Goal: Task Accomplishment & Management: Manage account settings

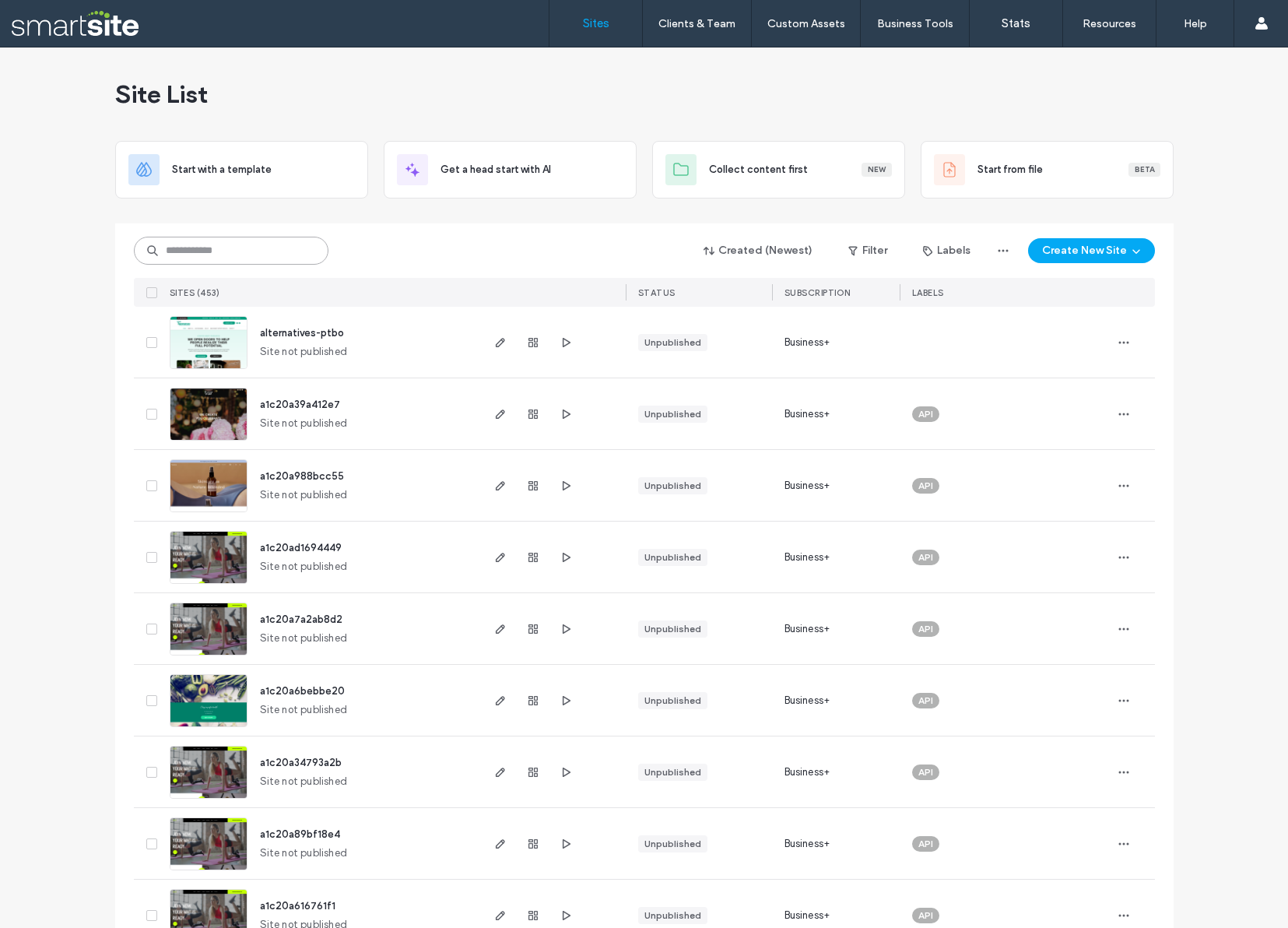
click at [226, 253] on input at bounding box center [231, 251] width 194 height 28
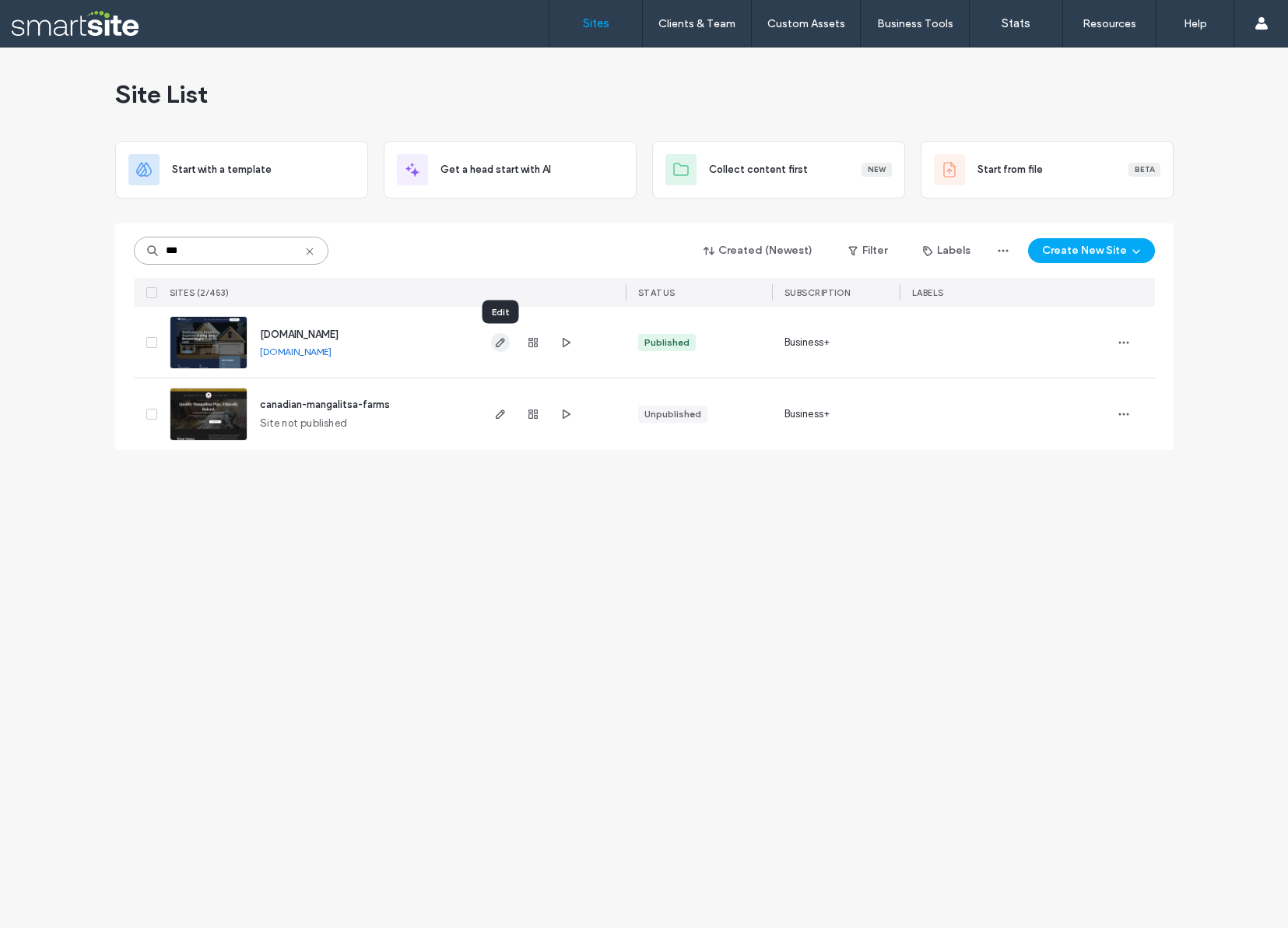
type input "***"
click at [501, 343] on icon "button" at bounding box center [500, 342] width 13 height 13
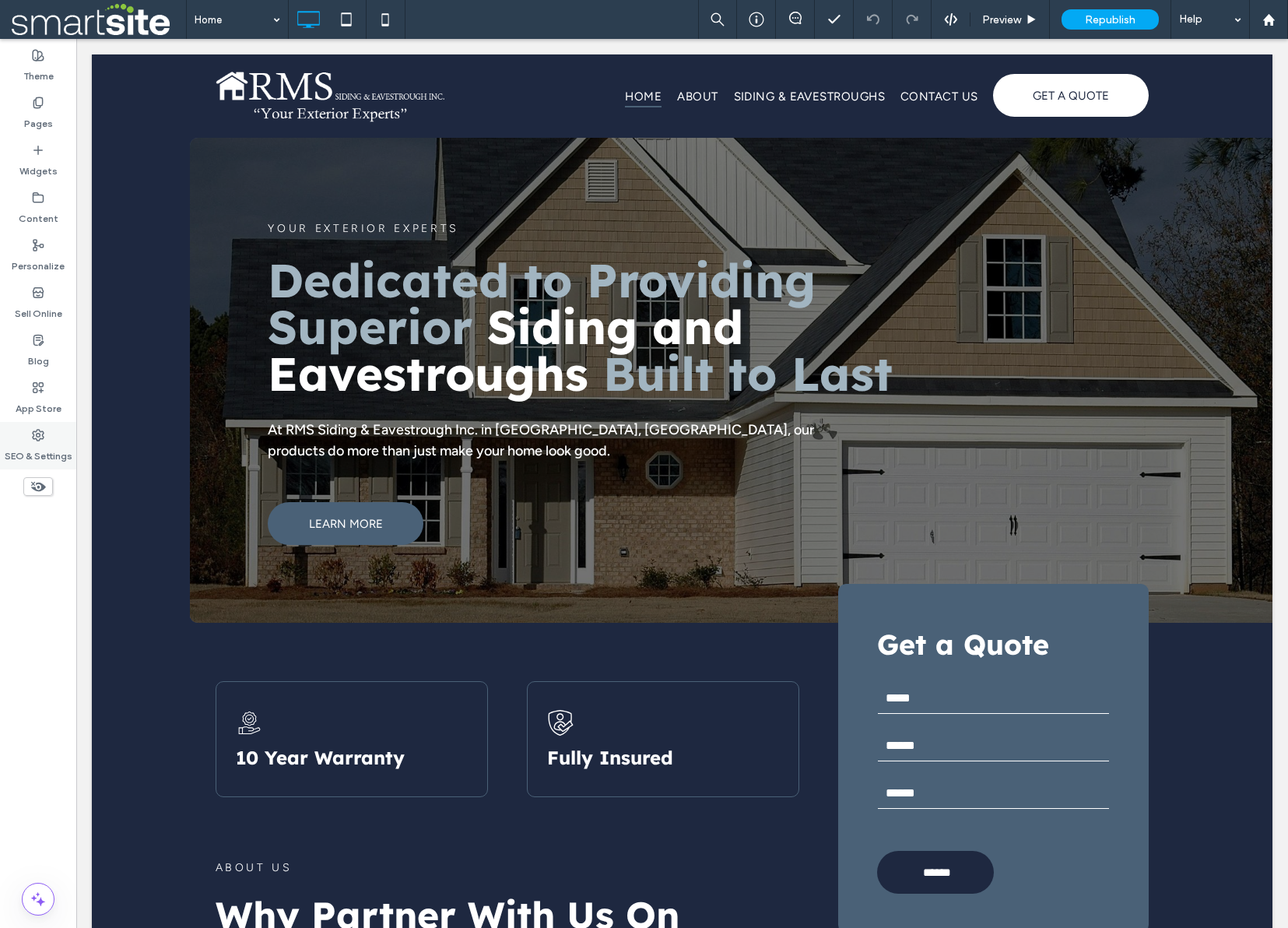
click at [25, 443] on label "SEO & Settings" at bounding box center [39, 452] width 67 height 22
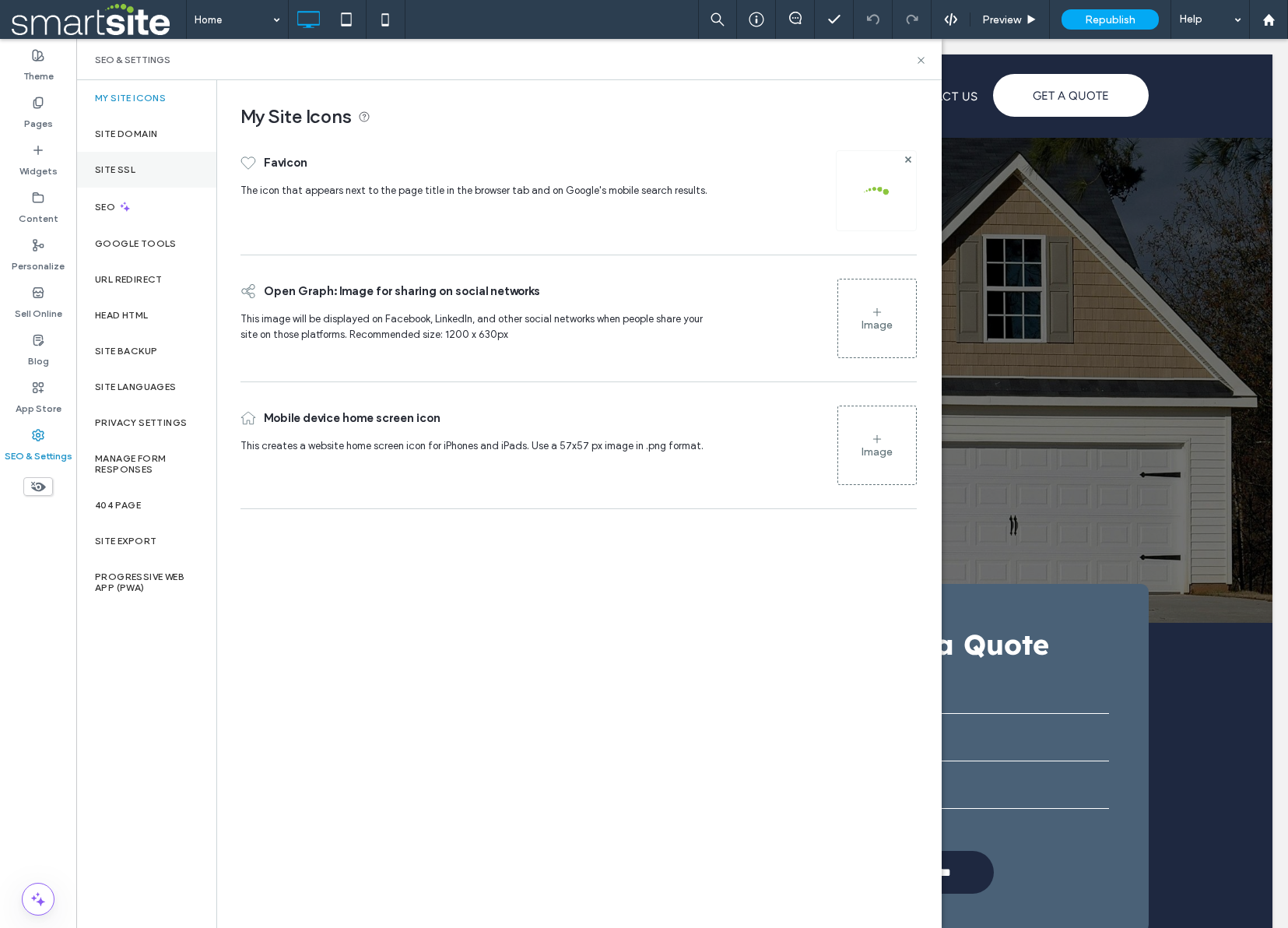
click at [119, 169] on label "Site SSL" at bounding box center [115, 170] width 41 height 11
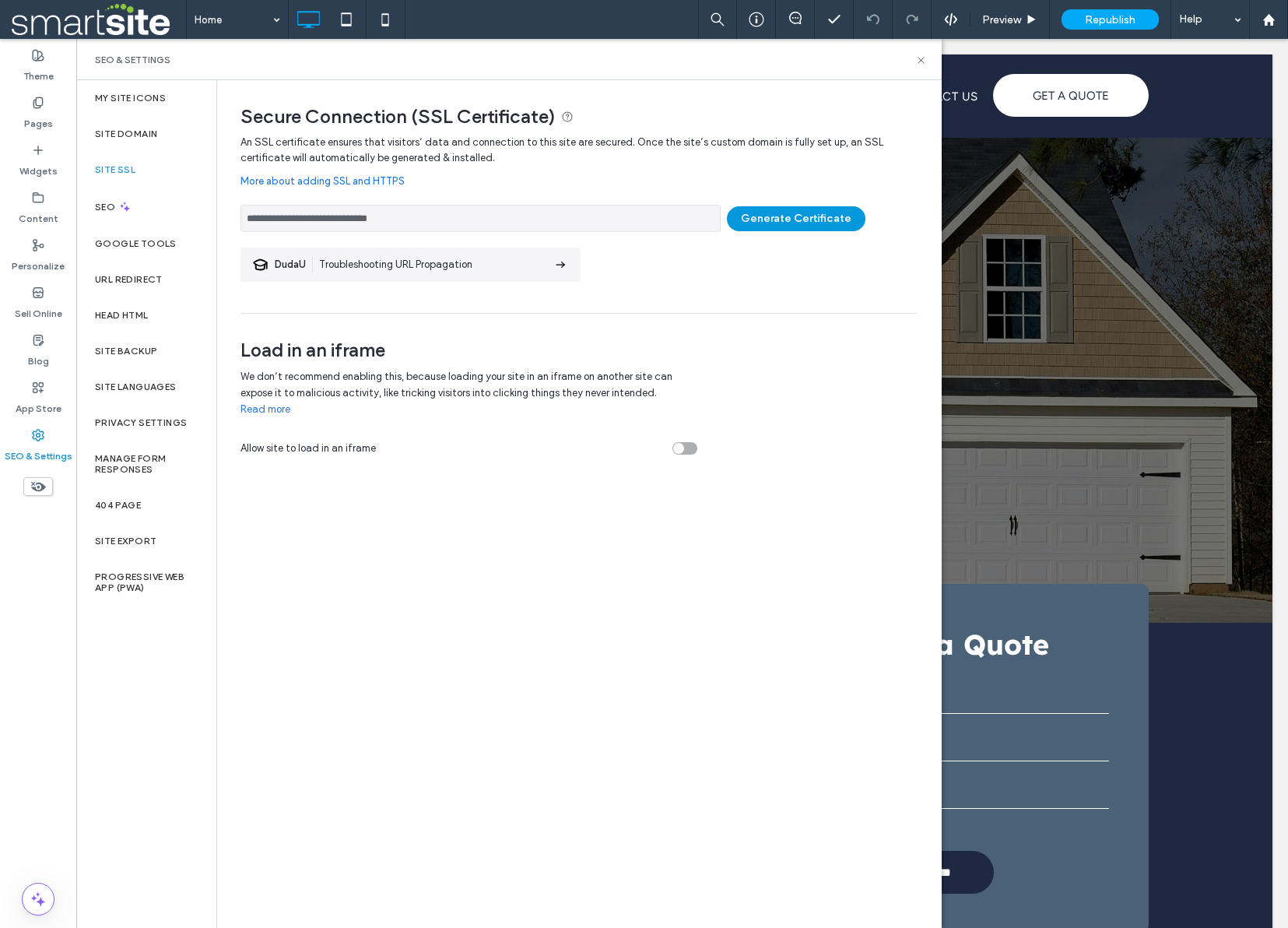
click at [785, 216] on button "Generate Certificate" at bounding box center [796, 218] width 139 height 25
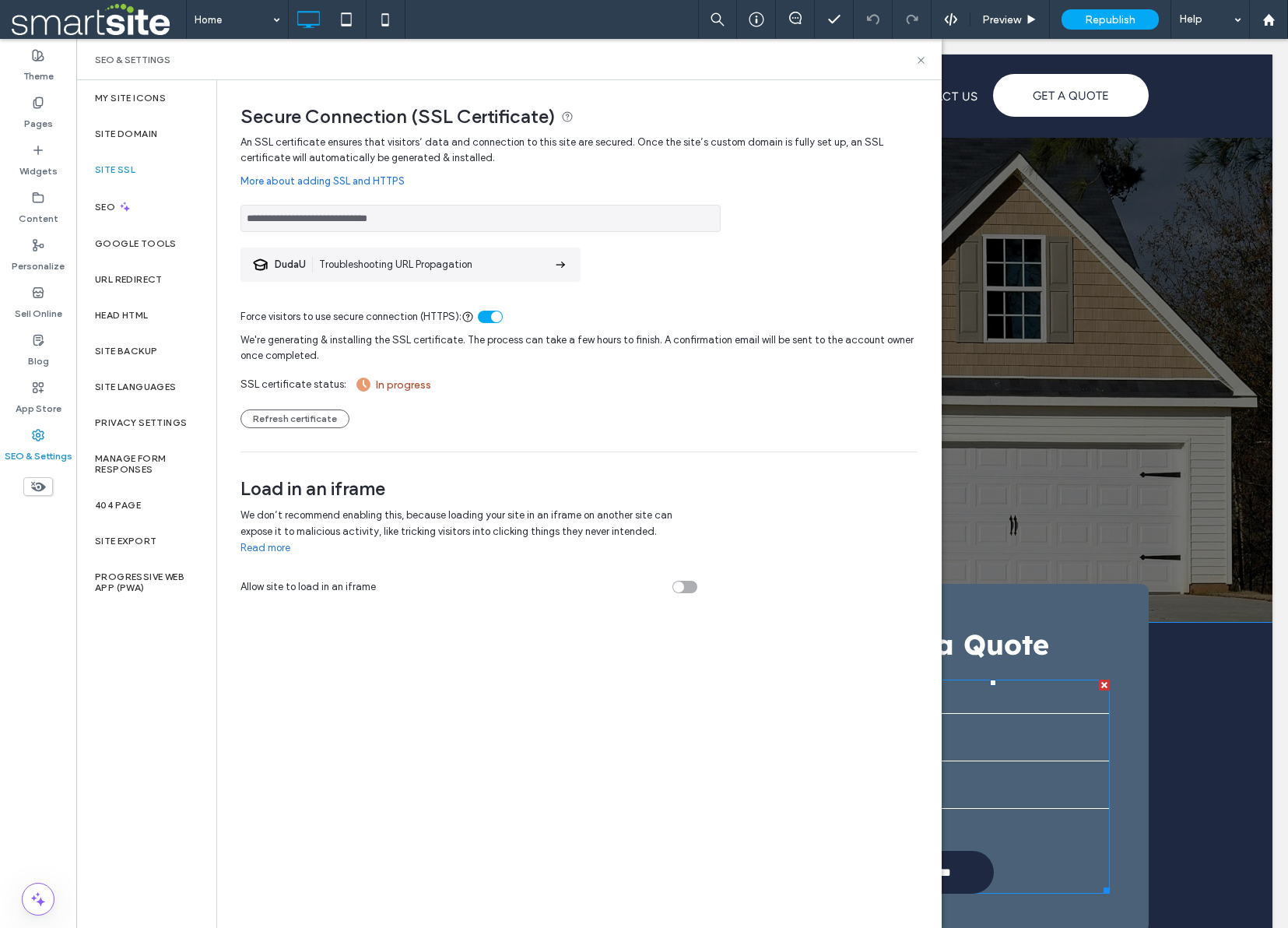
click at [990, 754] on input "email" at bounding box center [994, 745] width 232 height 31
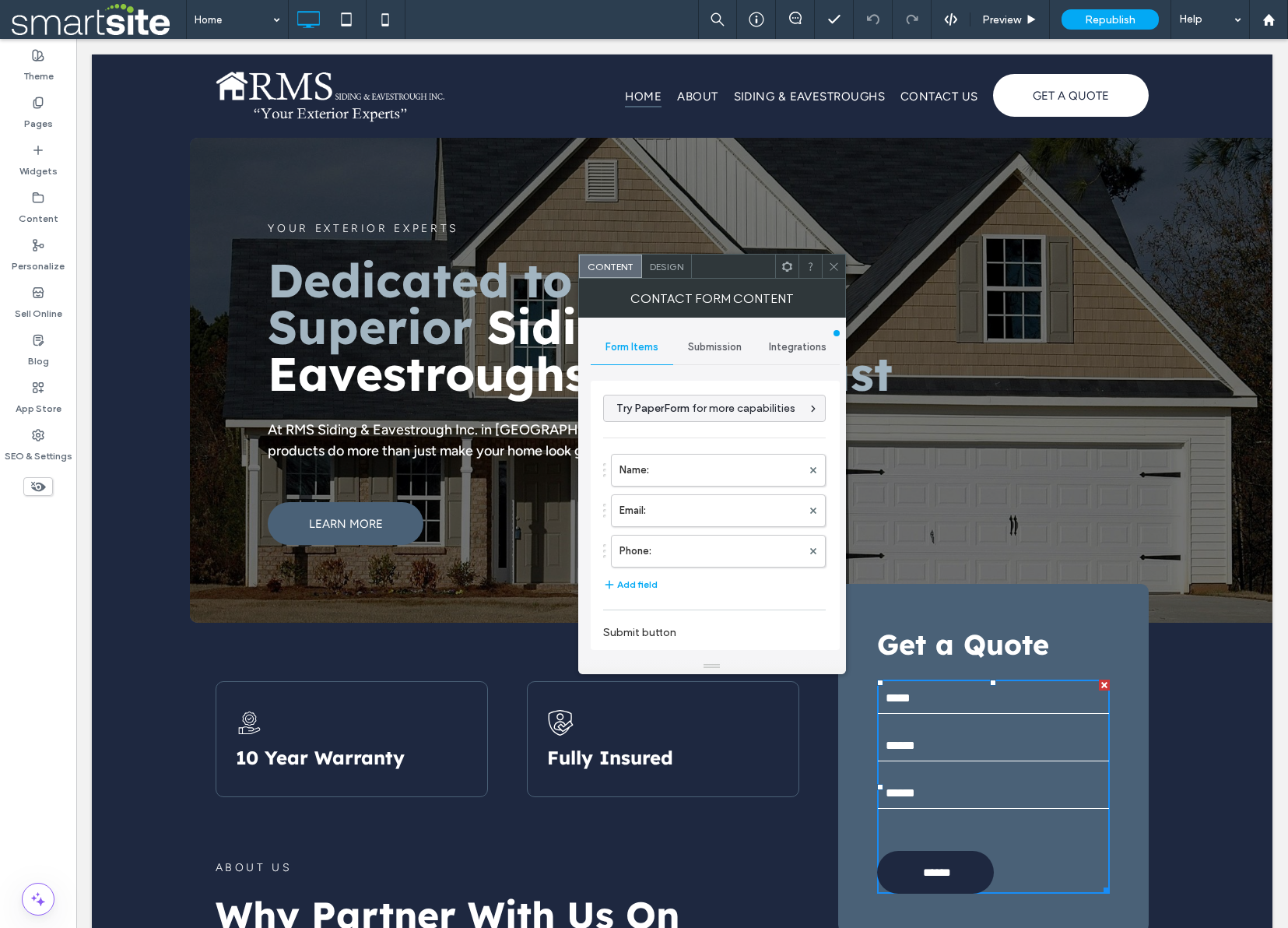
click at [726, 354] on div "Submission" at bounding box center [715, 347] width 83 height 35
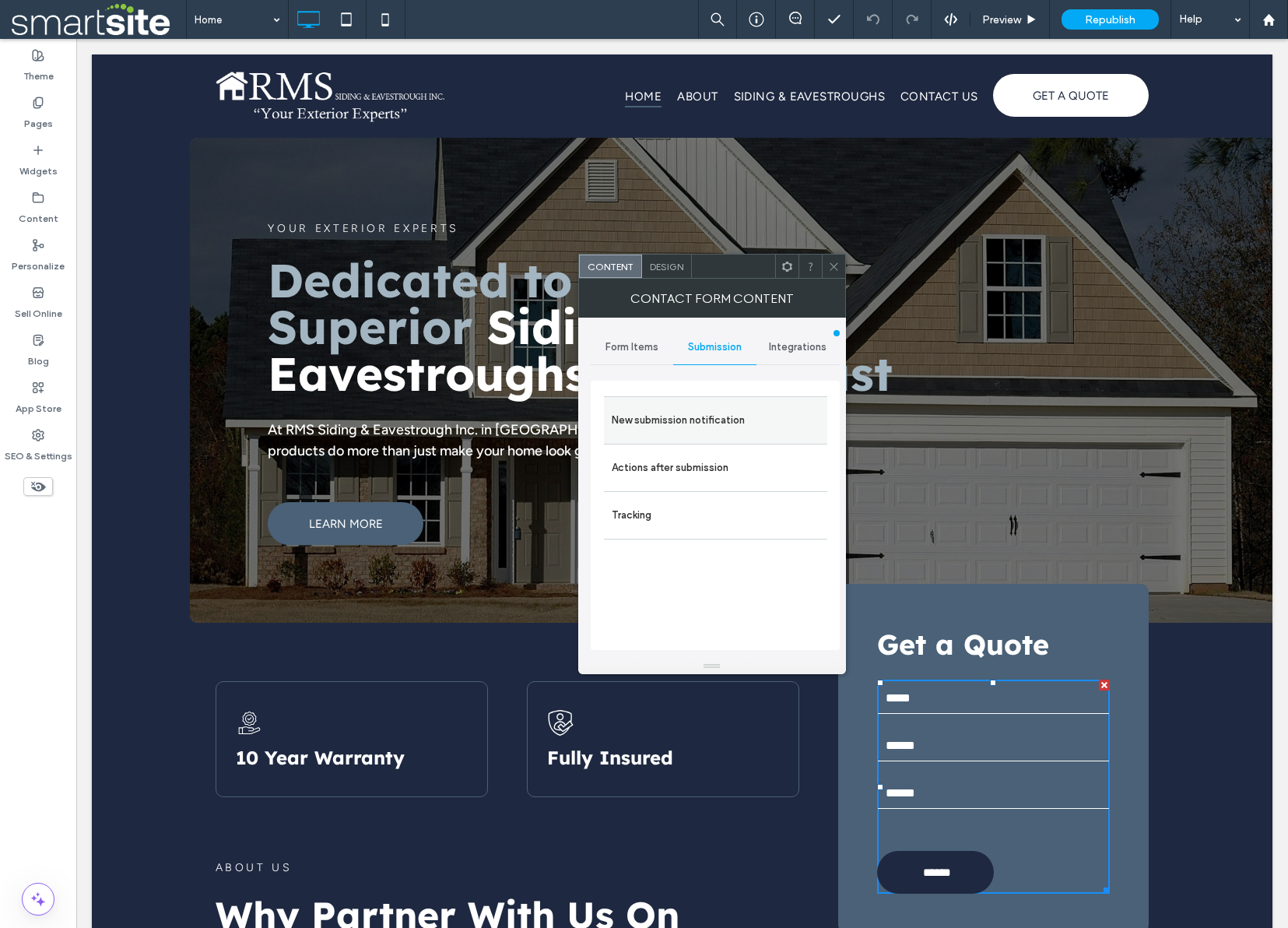
click at [723, 416] on label "New submission notification" at bounding box center [716, 419] width 208 height 31
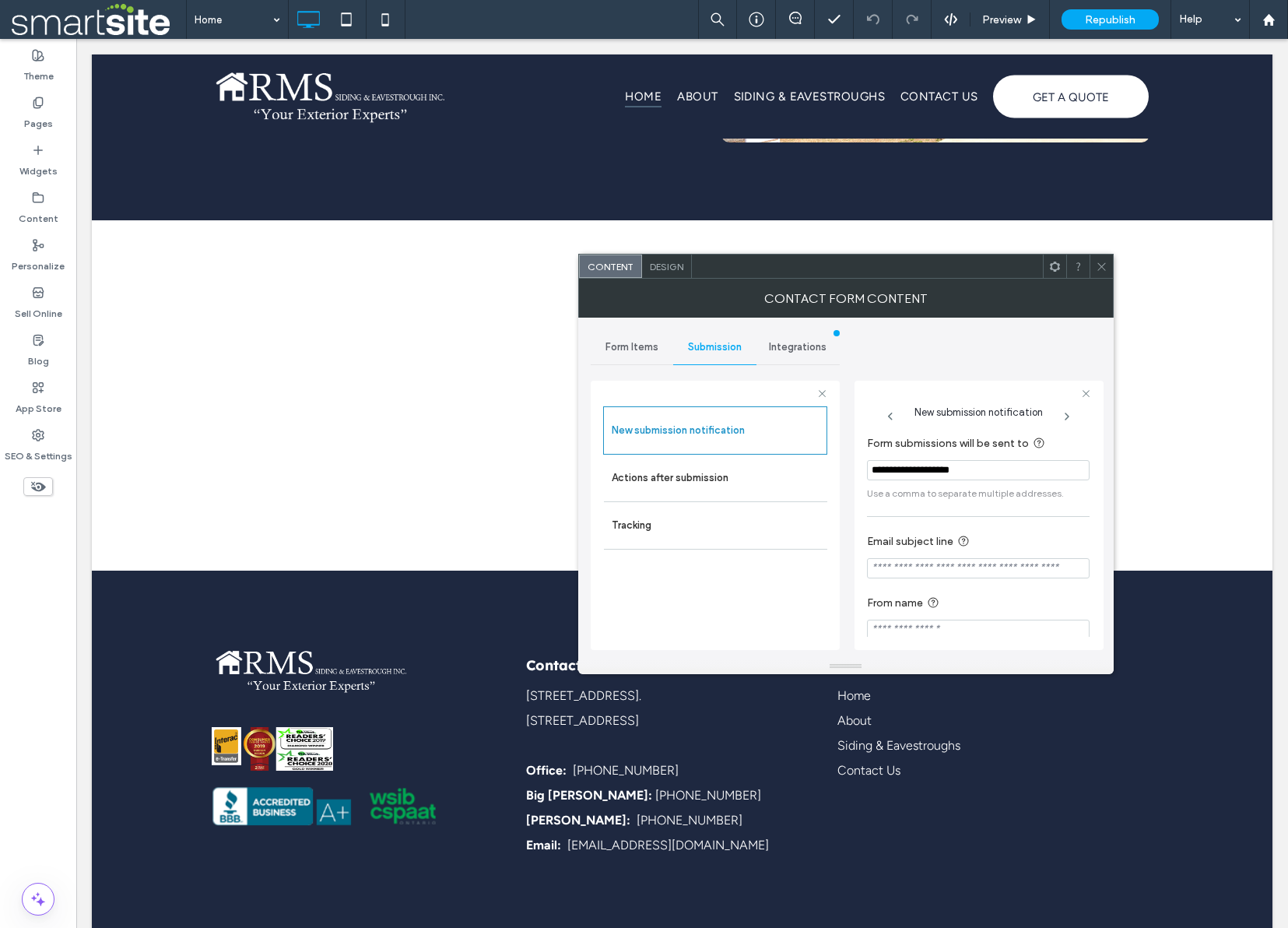
scroll to position [2566, 0]
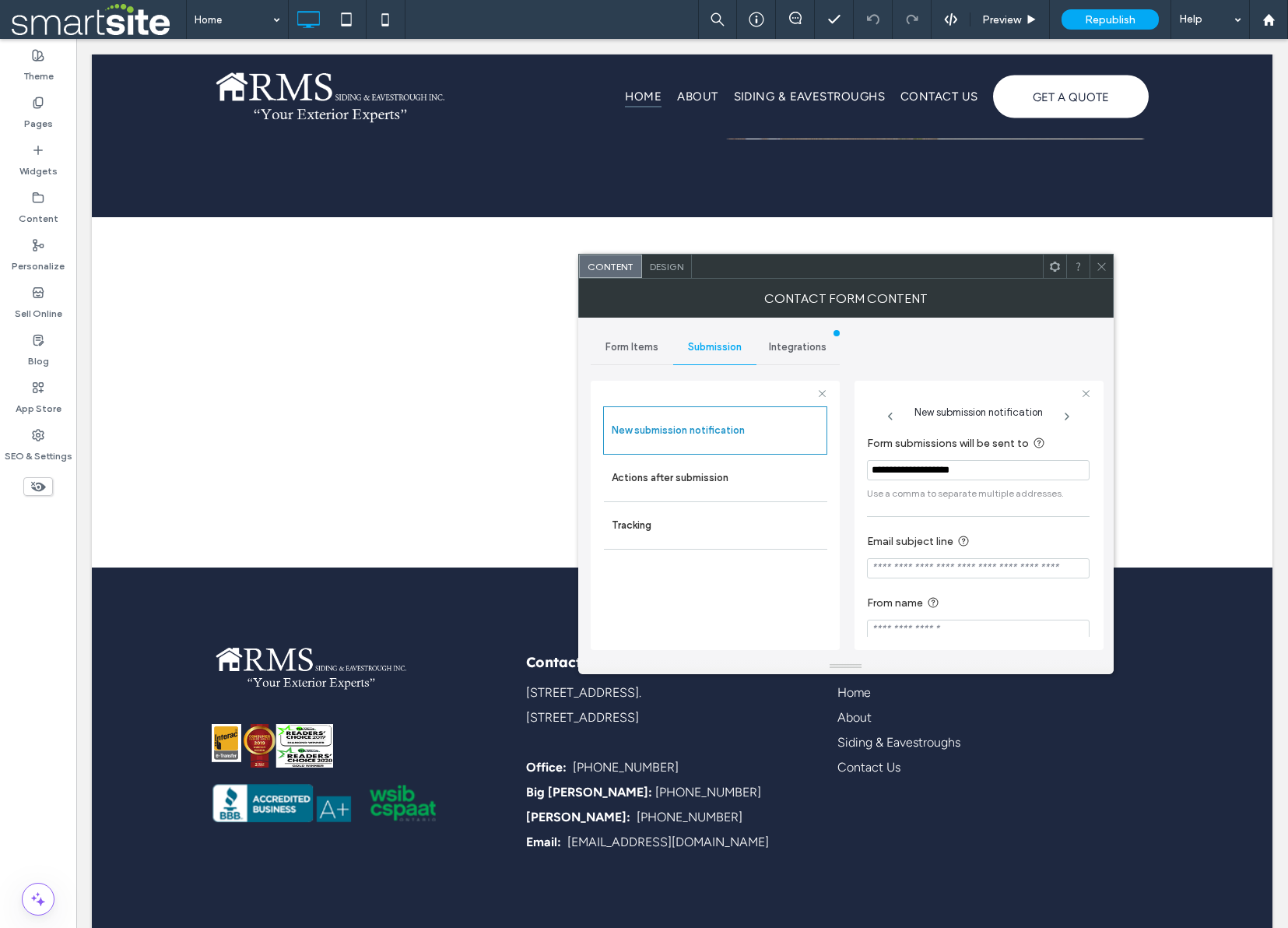
click at [1102, 266] on icon at bounding box center [1102, 267] width 12 height 12
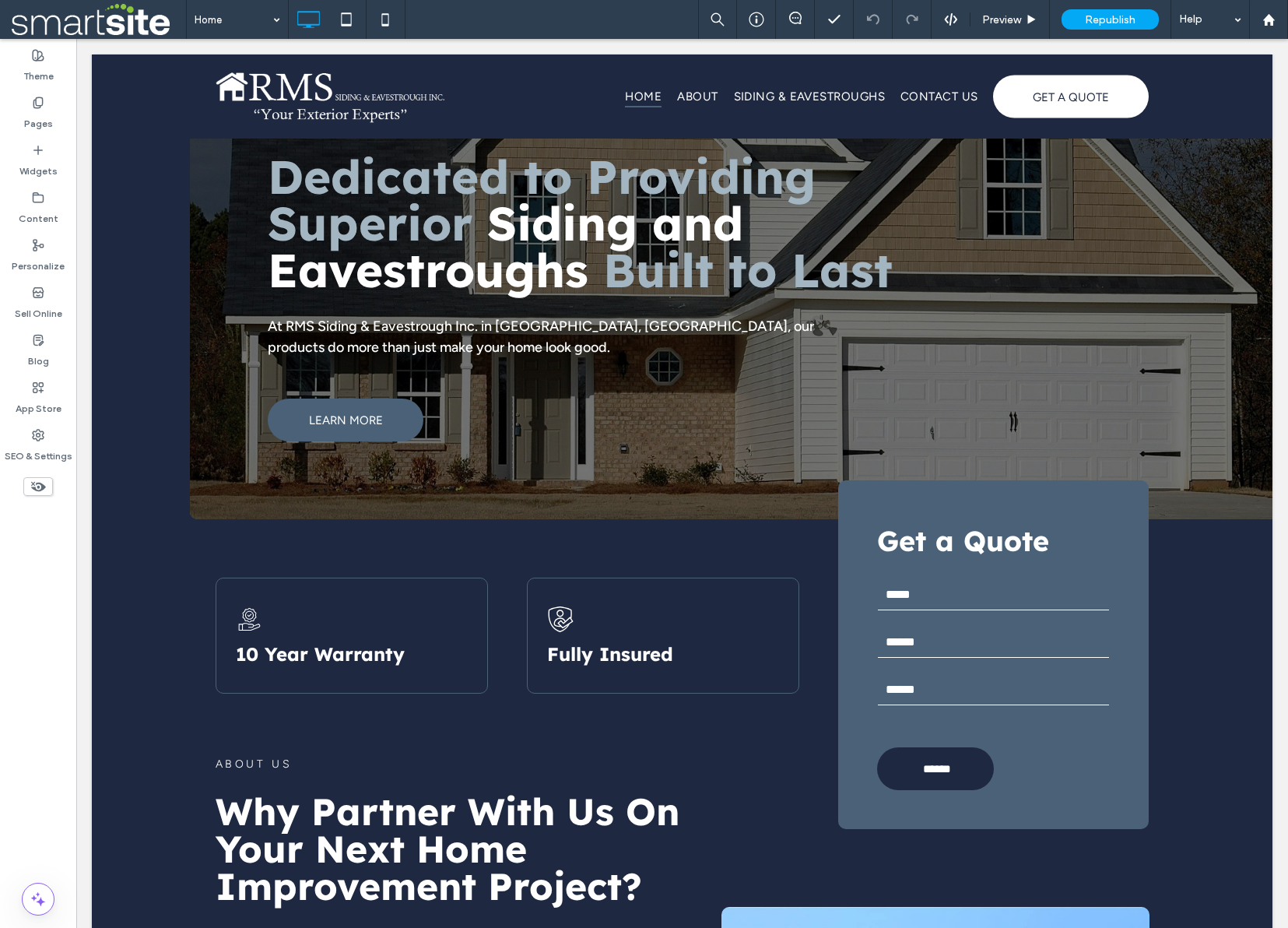
scroll to position [0, 0]
